Goal: Task Accomplishment & Management: Manage account settings

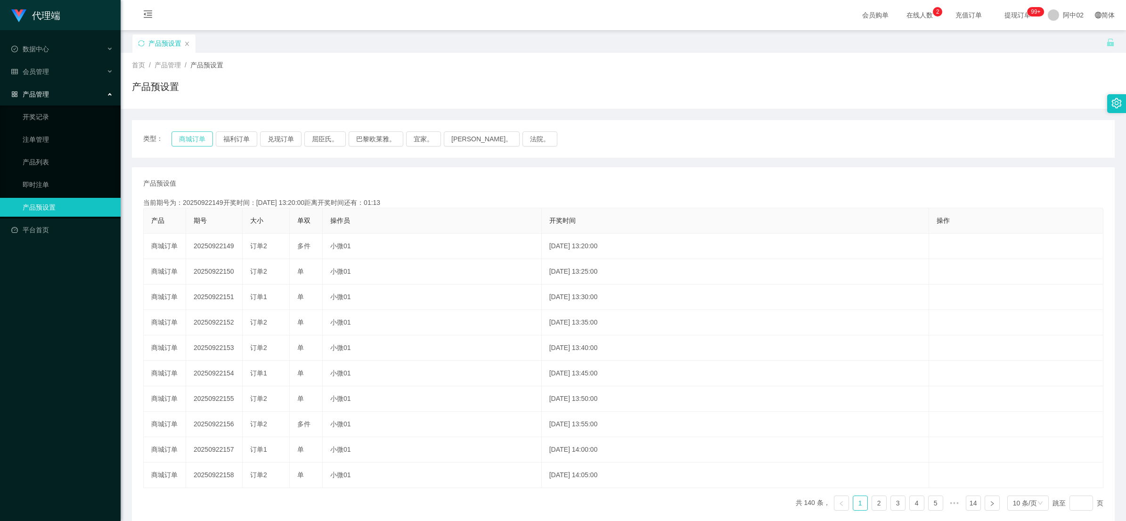
drag, startPoint x: 0, startPoint y: 0, endPoint x: 194, endPoint y: 137, distance: 237.4
click at [194, 137] on button "商城订单" at bounding box center [192, 138] width 41 height 15
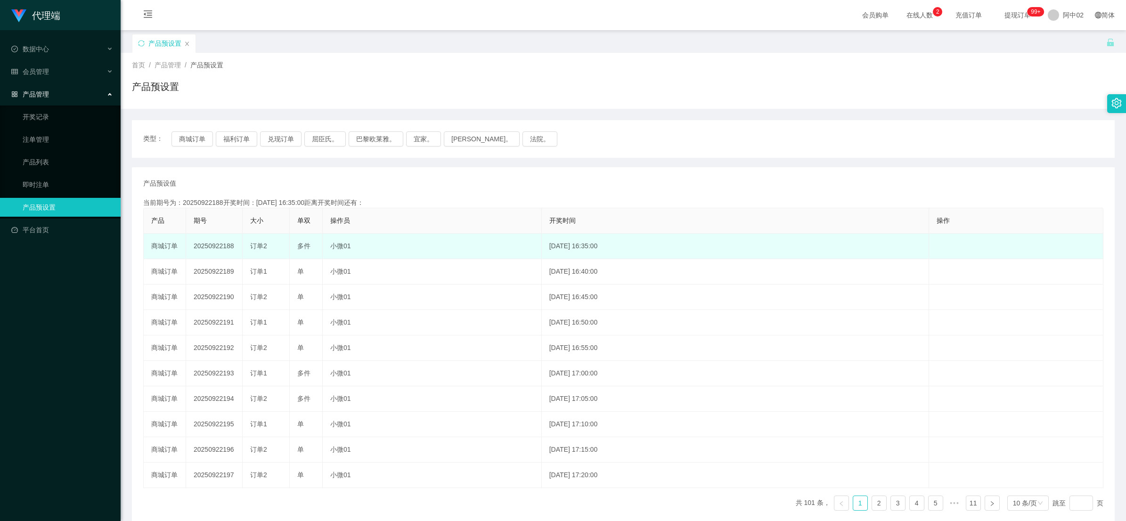
click at [211, 245] on td "20250922188" at bounding box center [214, 246] width 57 height 25
copy td "20250922188"
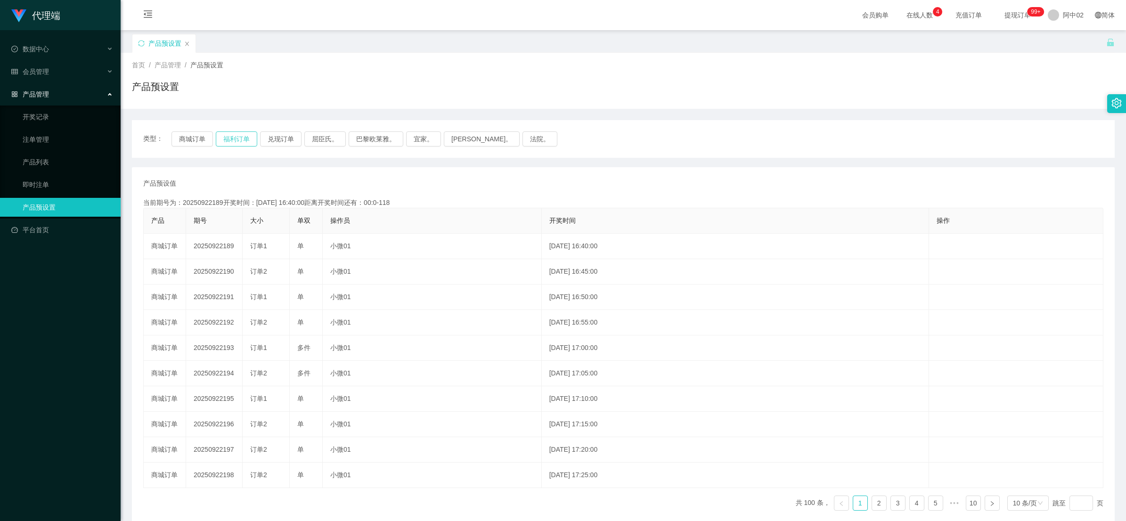
click at [231, 143] on button "福利订单" at bounding box center [236, 138] width 41 height 15
click at [274, 143] on button "兑现订单" at bounding box center [280, 138] width 41 height 15
drag, startPoint x: 41, startPoint y: 131, endPoint x: 57, endPoint y: 131, distance: 16.5
click at [41, 131] on link "注单管理" at bounding box center [68, 139] width 90 height 19
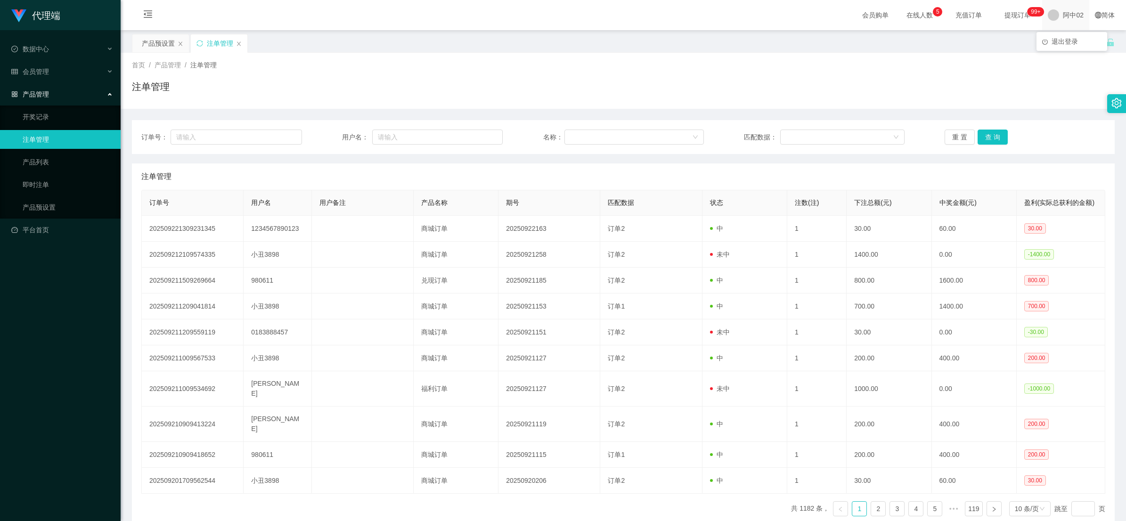
click at [1065, 22] on span "阿中02" at bounding box center [1073, 15] width 21 height 30
click at [1063, 34] on li "退出登录" at bounding box center [1072, 41] width 71 height 15
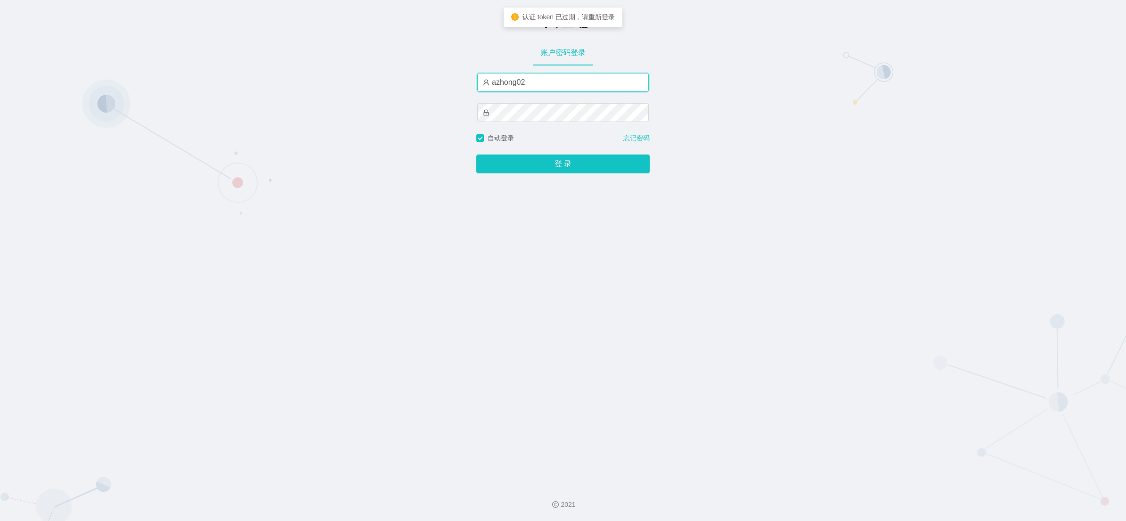
click at [498, 87] on input "azhong02" at bounding box center [563, 82] width 172 height 19
type input "azhong01"
click at [535, 163] on button "登 录" at bounding box center [562, 164] width 173 height 19
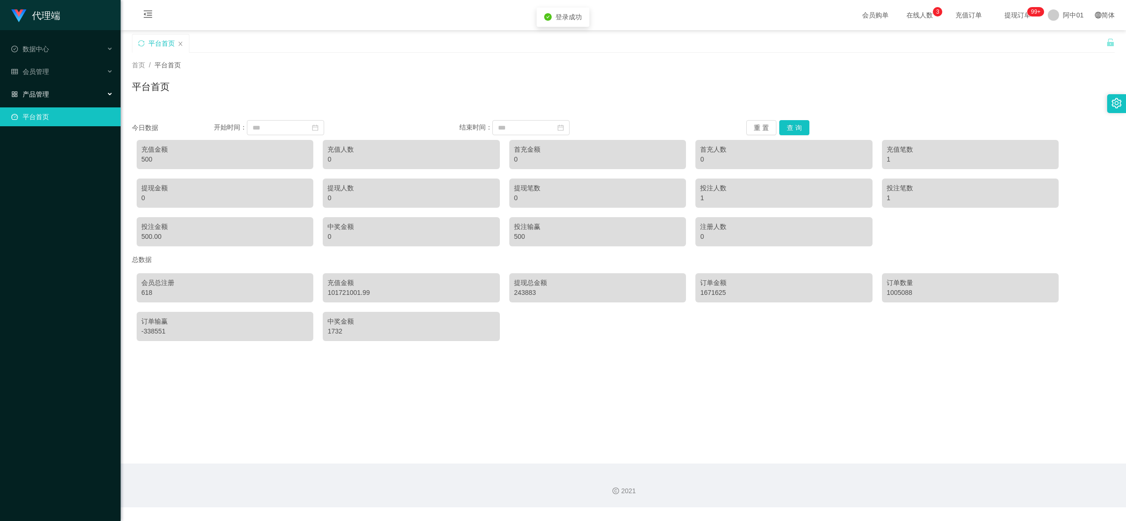
click at [31, 97] on font "产品管理" at bounding box center [36, 94] width 26 height 8
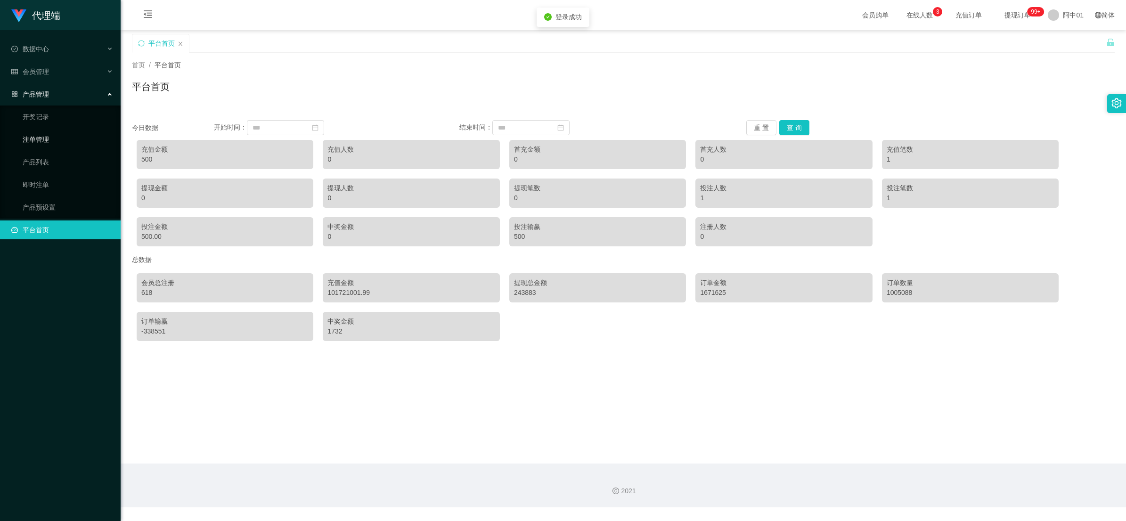
drag, startPoint x: 34, startPoint y: 137, endPoint x: 549, endPoint y: 175, distance: 516.9
click at [34, 137] on link "注单管理" at bounding box center [68, 139] width 90 height 19
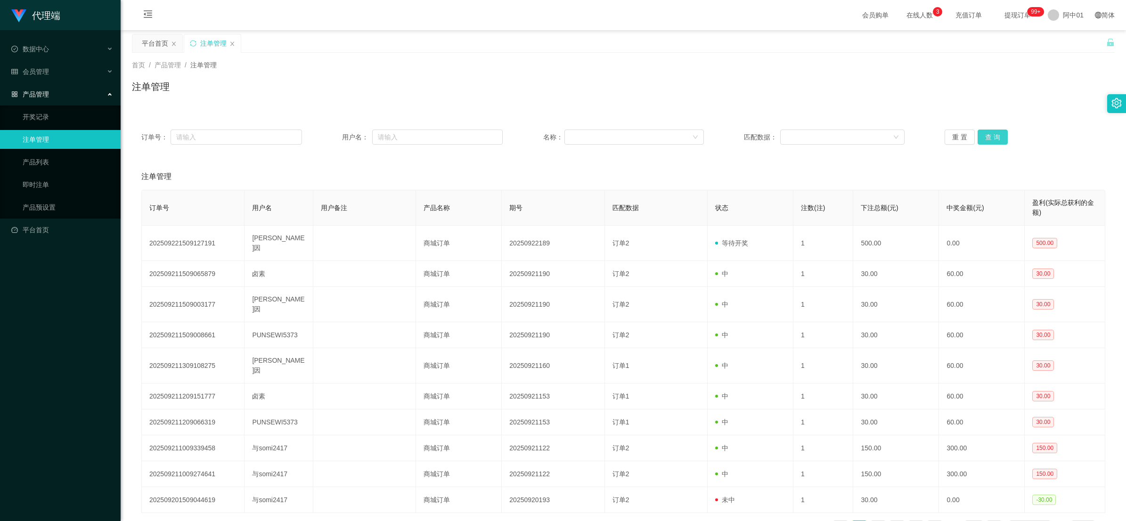
click at [997, 141] on button "查 询" at bounding box center [993, 137] width 30 height 15
click at [997, 141] on div "重 置 查 询" at bounding box center [1025, 137] width 161 height 15
click at [997, 141] on button "查 询" at bounding box center [993, 137] width 30 height 15
click at [997, 141] on div "重 置 查 询" at bounding box center [1025, 137] width 161 height 15
drag, startPoint x: 997, startPoint y: 141, endPoint x: 997, endPoint y: 135, distance: 6.1
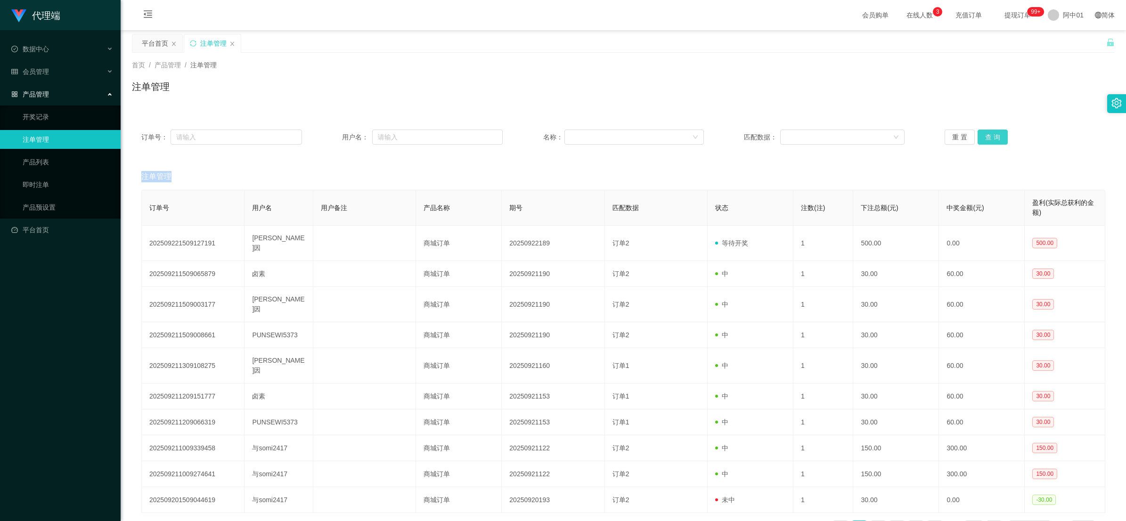
click at [997, 135] on button "查 询" at bounding box center [993, 137] width 30 height 15
click at [997, 135] on div "重 置 查 询" at bounding box center [1025, 137] width 161 height 15
click at [997, 135] on button "查 询" at bounding box center [993, 137] width 30 height 15
click at [997, 135] on div "重 置 查 询" at bounding box center [1025, 137] width 161 height 15
click at [44, 205] on link "产品预设置" at bounding box center [68, 207] width 90 height 19
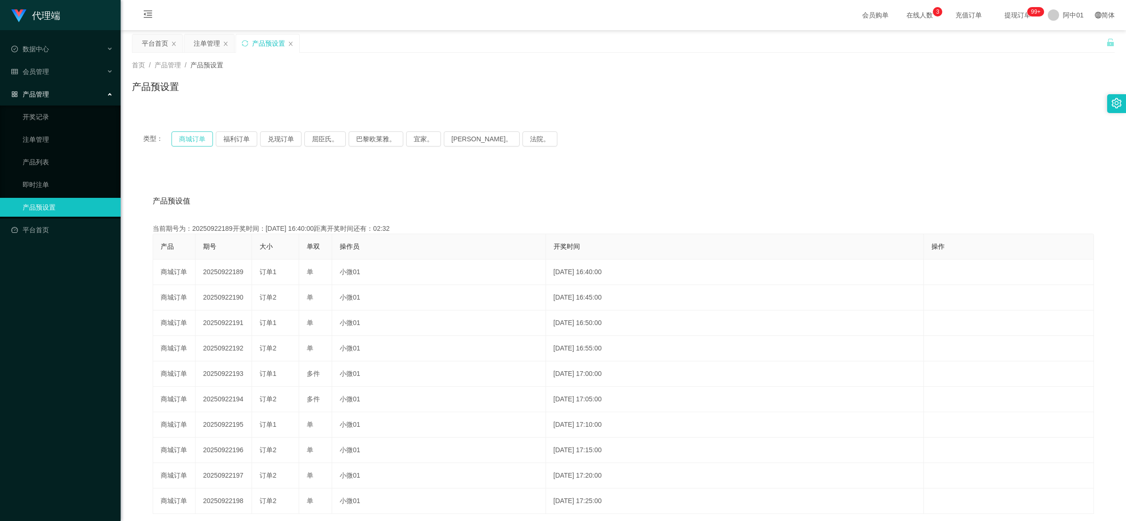
click at [196, 140] on button "商城订单" at bounding box center [192, 138] width 41 height 15
click at [32, 142] on link "注单管理" at bounding box center [68, 139] width 90 height 19
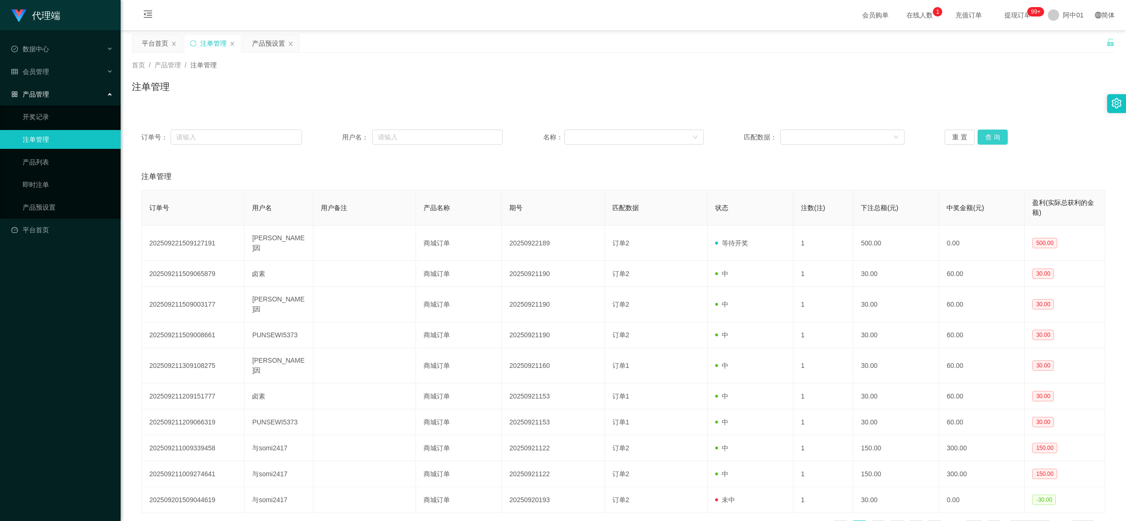
click at [985, 139] on button "查 询" at bounding box center [993, 137] width 30 height 15
click at [985, 139] on div "重 置 查 询" at bounding box center [1025, 137] width 161 height 15
click at [991, 139] on button "查 询" at bounding box center [993, 137] width 30 height 15
click at [991, 139] on div "重 置 查 询" at bounding box center [1025, 137] width 161 height 15
click at [991, 139] on button "查 询" at bounding box center [993, 137] width 30 height 15
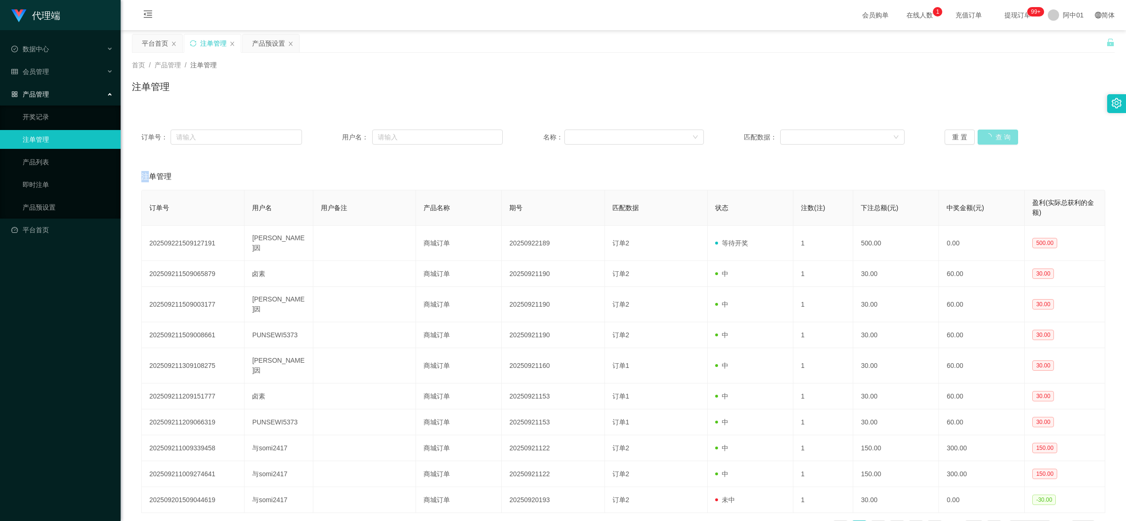
click at [991, 139] on div "重 置 查 询" at bounding box center [1025, 137] width 161 height 15
click at [991, 139] on button "查 询" at bounding box center [993, 137] width 30 height 15
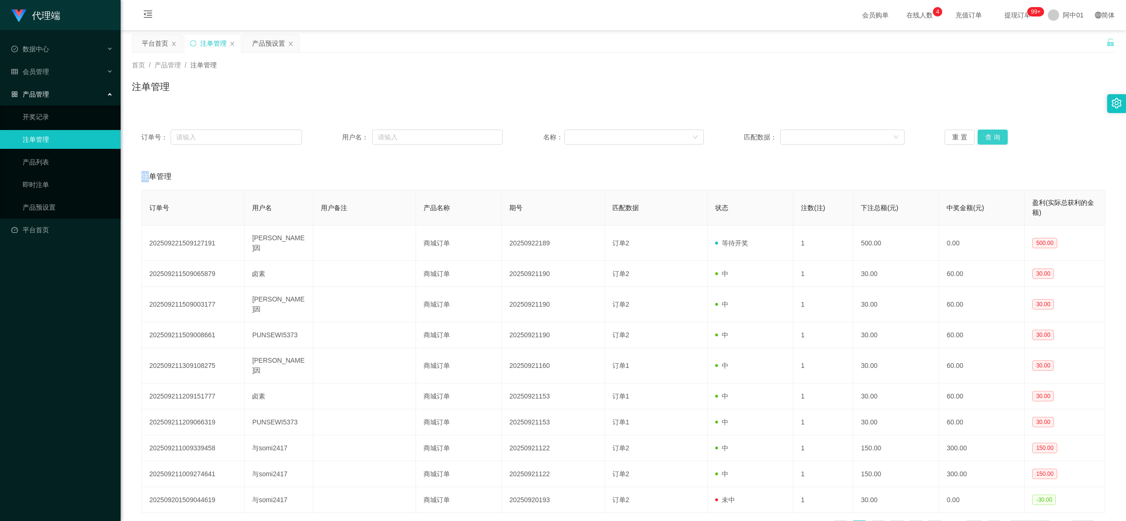
click at [991, 139] on button "查 询" at bounding box center [993, 137] width 30 height 15
click at [991, 139] on div "重 置 查 询" at bounding box center [1025, 137] width 161 height 15
click at [991, 139] on button "查 询" at bounding box center [993, 137] width 30 height 15
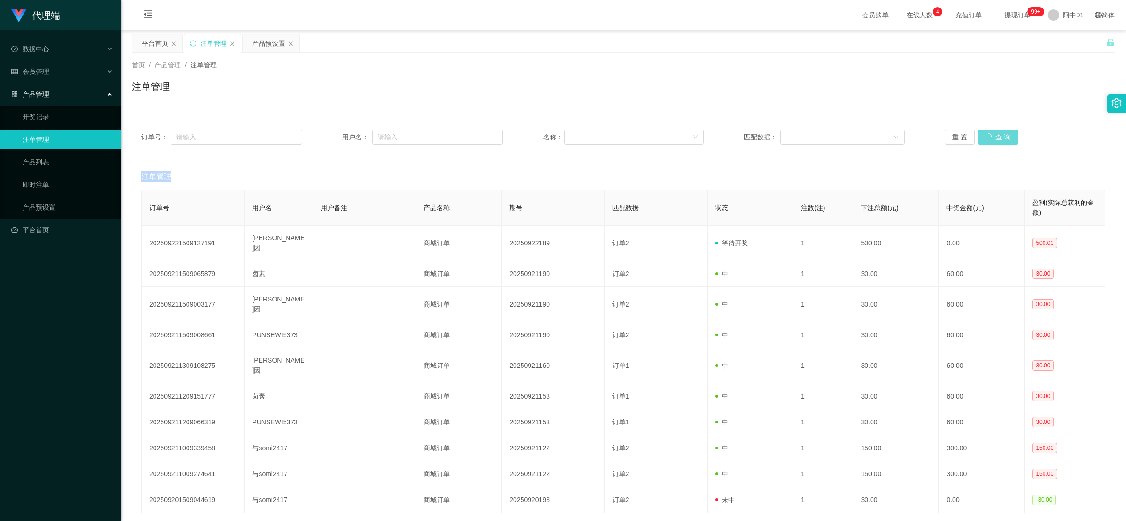
click at [991, 139] on div "重 置 查 询" at bounding box center [1025, 137] width 161 height 15
click at [991, 139] on button "查 询" at bounding box center [993, 137] width 30 height 15
